Goal: Task Accomplishment & Management: Complete application form

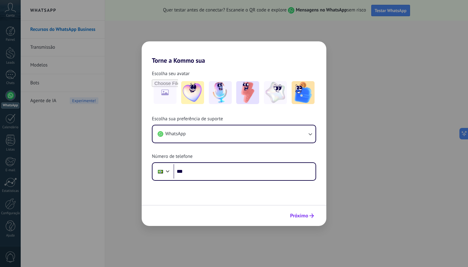
click at [297, 213] on button "Próximo" at bounding box center [302, 215] width 30 height 11
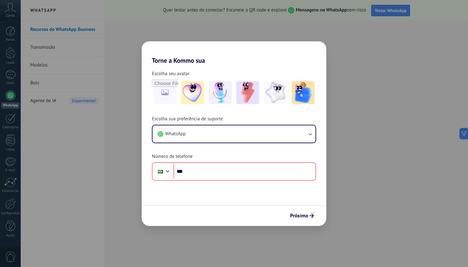
click at [410, 138] on div "Torne a Kommo sua Escolha seu avatar Escolha sua preferência de suporte WhatsAp…" at bounding box center [234, 133] width 468 height 267
click at [303, 93] on img at bounding box center [303, 92] width 23 height 23
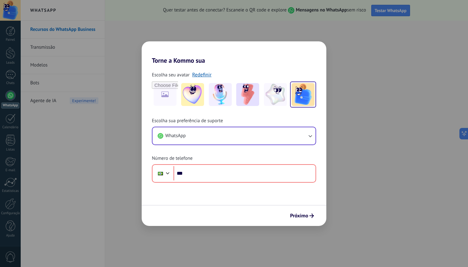
click at [222, 133] on button "WhatsApp" at bounding box center [234, 135] width 163 height 17
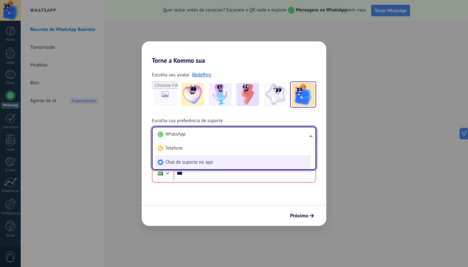
click at [211, 158] on li "Chat de suporte no app" at bounding box center [232, 162] width 155 height 14
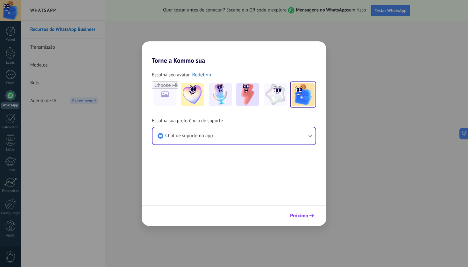
click at [296, 220] on button "Próximo" at bounding box center [302, 215] width 30 height 11
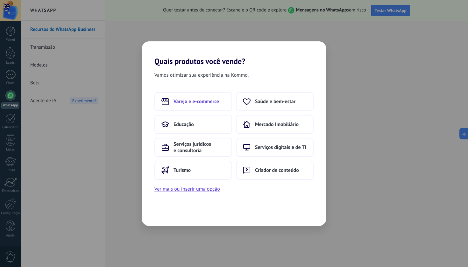
click at [203, 99] on span "Varejo e e-commerce" at bounding box center [197, 101] width 46 height 6
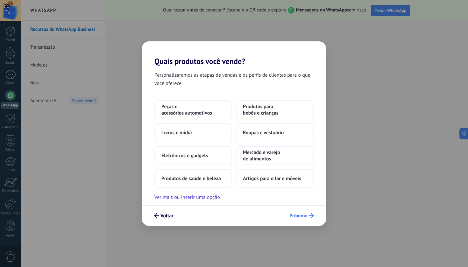
click at [297, 211] on button "Próximo" at bounding box center [302, 215] width 30 height 11
click at [298, 216] on span "Próximo" at bounding box center [298, 216] width 18 height 4
click at [167, 194] on button "Ver mais ou inserir uma opção" at bounding box center [187, 197] width 66 height 8
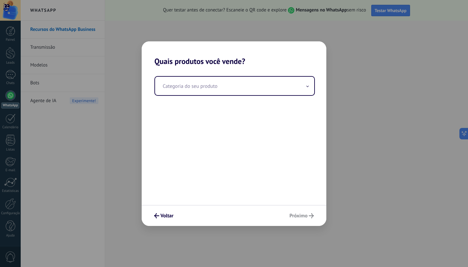
click at [193, 74] on div "Categoria do seu produto" at bounding box center [234, 135] width 185 height 139
click at [193, 83] on input "text" at bounding box center [234, 86] width 159 height 18
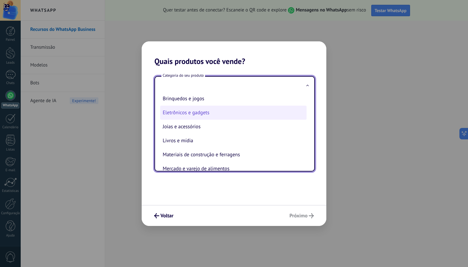
scroll to position [52, 0]
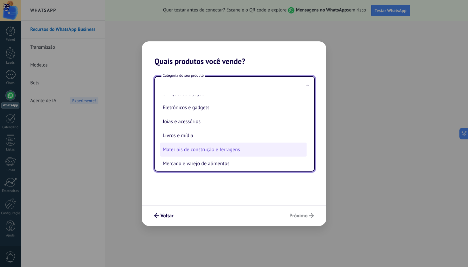
click at [181, 152] on li "Materiais de construção e ferragens" at bounding box center [233, 150] width 146 height 14
type input "**********"
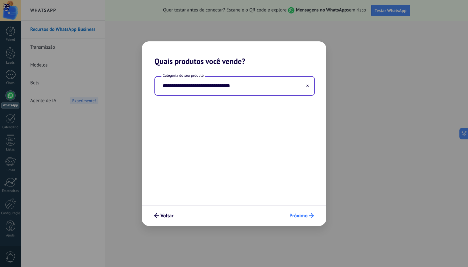
click at [308, 216] on span "Próximo" at bounding box center [301, 215] width 25 height 5
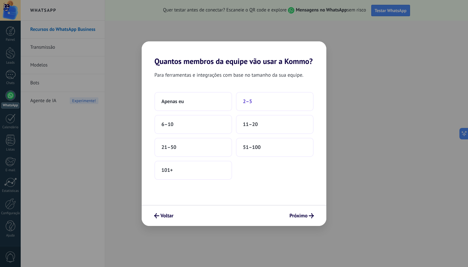
click at [269, 110] on button "2–5" at bounding box center [275, 101] width 78 height 19
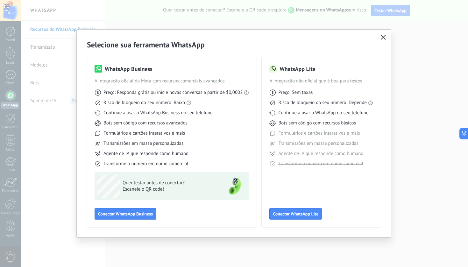
click at [386, 35] on button "button" at bounding box center [383, 37] width 8 height 9
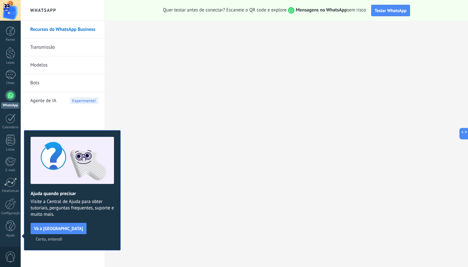
click at [62, 237] on span "Certo, entendi" at bounding box center [49, 239] width 27 height 4
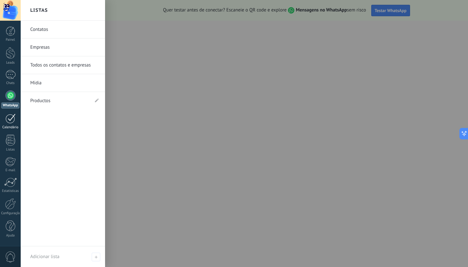
click at [13, 128] on div "Calendário" at bounding box center [10, 127] width 18 height 4
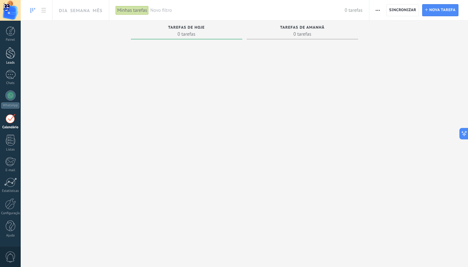
click at [12, 58] on div at bounding box center [11, 53] width 10 height 12
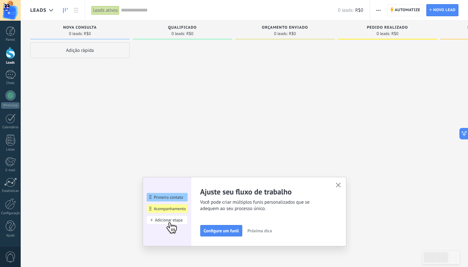
click at [90, 49] on div "Adição rápida" at bounding box center [79, 50] width 99 height 16
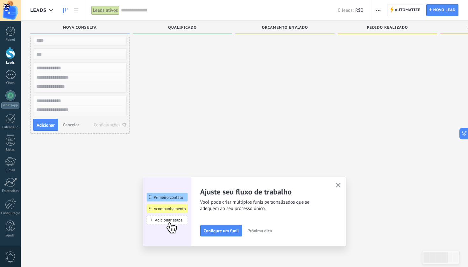
scroll to position [11, 0]
click at [76, 123] on span "Cancelar" at bounding box center [71, 125] width 16 height 6
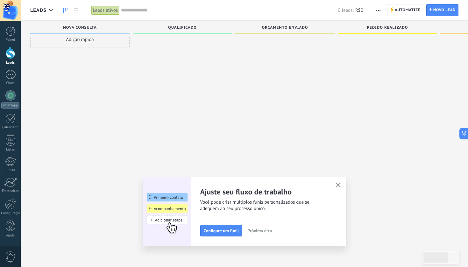
click at [336, 181] on div "Ajuste seu fluxo de trabalho Você pode criar múltiplos funis personalizados que…" at bounding box center [245, 211] width 204 height 69
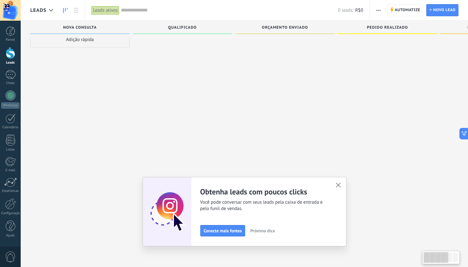
drag, startPoint x: 447, startPoint y: 257, endPoint x: 432, endPoint y: 258, distance: 15.6
click at [432, 258] on div at bounding box center [436, 257] width 25 height 11
click at [338, 184] on icon "button" at bounding box center [338, 185] width 5 height 5
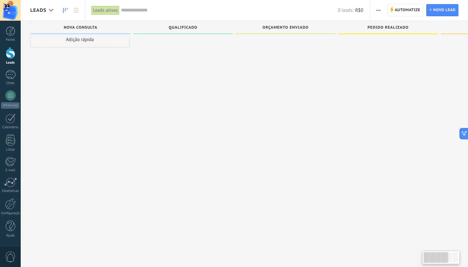
scroll to position [0, 0]
click at [8, 37] on link "Painel" at bounding box center [10, 34] width 21 height 16
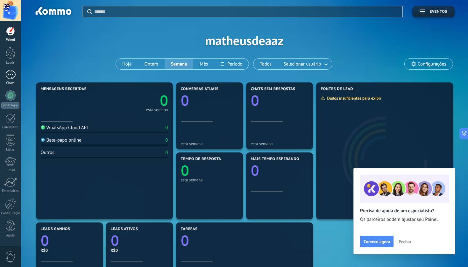
click at [8, 74] on div at bounding box center [10, 74] width 10 height 9
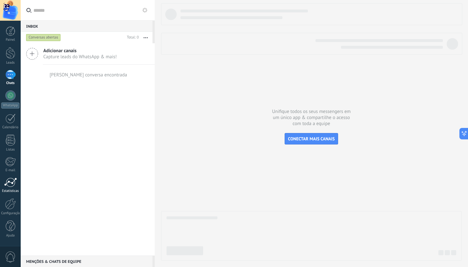
click at [9, 178] on div at bounding box center [10, 183] width 13 height 10
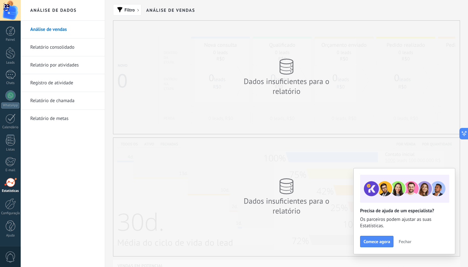
click at [408, 242] on span "Fechar" at bounding box center [405, 241] width 13 height 4
